Goal: Information Seeking & Learning: Learn about a topic

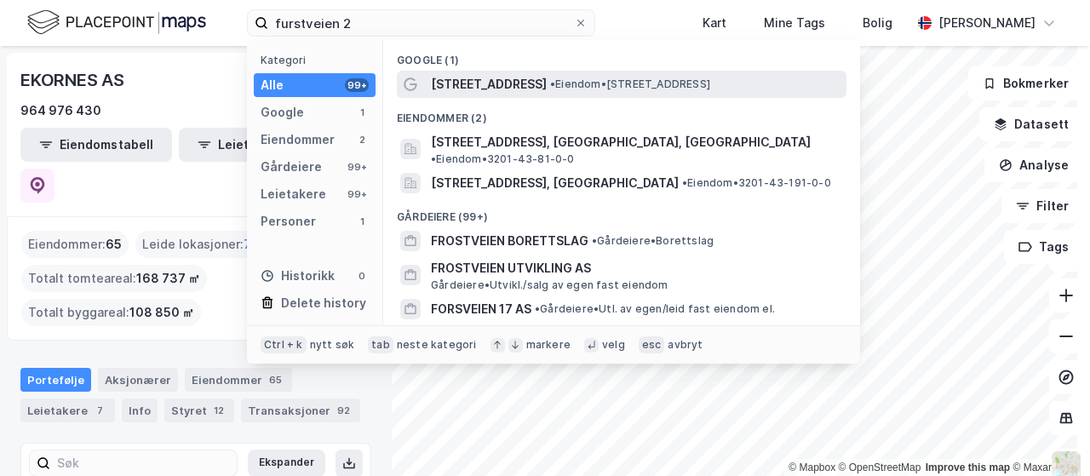
type input "furstveien 2"
click at [550, 79] on span "• Eiendom • [STREET_ADDRESS]" at bounding box center [630, 84] width 160 height 14
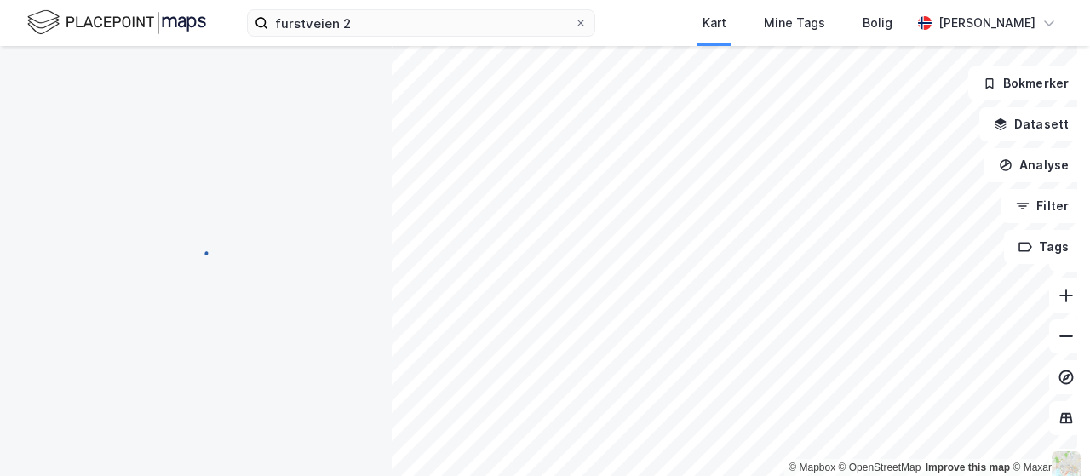
scroll to position [95, 0]
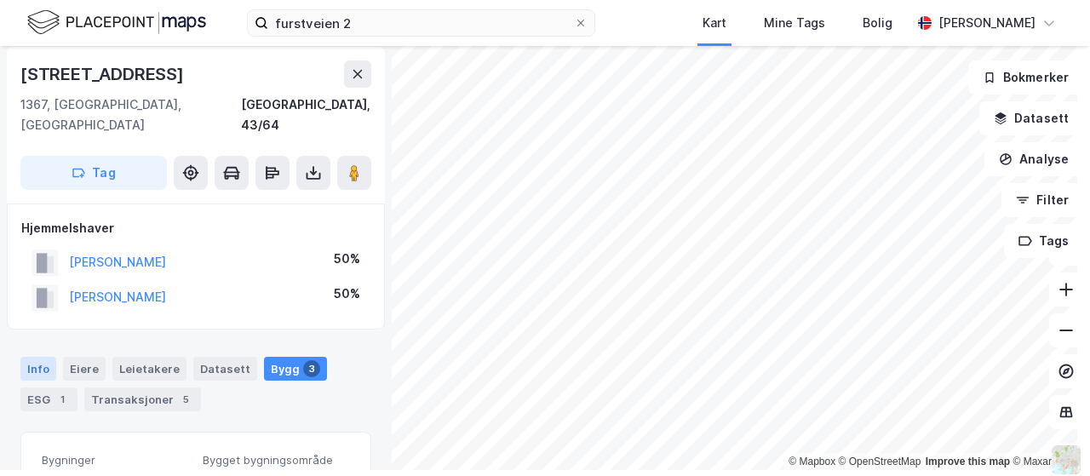
click at [41, 357] on div "Info" at bounding box center [38, 369] width 36 height 24
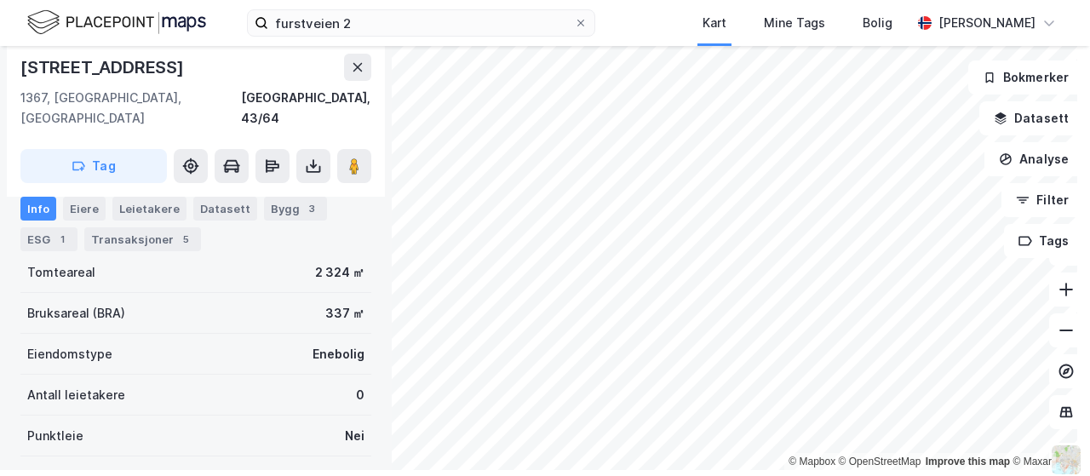
scroll to position [170, 0]
